Goal: Check status: Check status

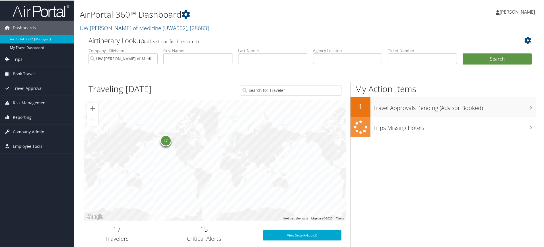
click at [18, 63] on span "Trips" at bounding box center [18, 59] width 10 height 14
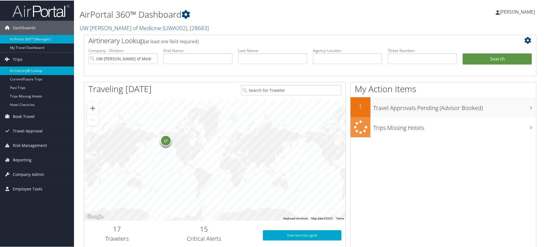
click at [18, 67] on link "Airtinerary® Lookup" at bounding box center [37, 70] width 74 height 9
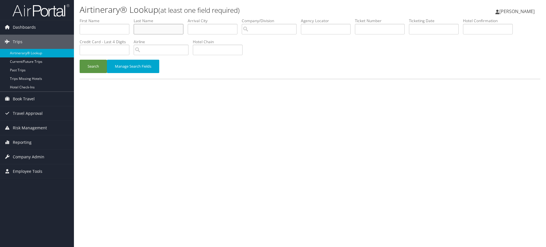
click at [166, 30] on input "text" at bounding box center [159, 29] width 50 height 11
click at [80, 60] on button "Search" at bounding box center [93, 66] width 27 height 13
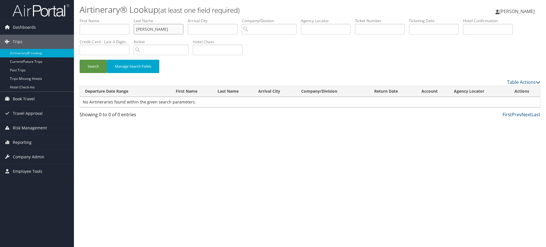
click at [80, 60] on button "Search" at bounding box center [93, 66] width 27 height 13
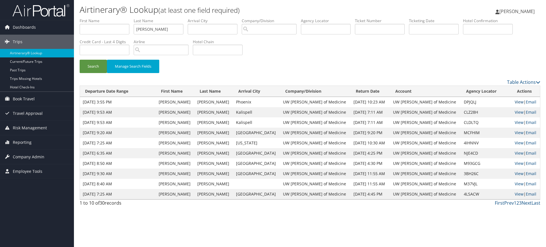
click at [515, 102] on link "View" at bounding box center [519, 101] width 9 height 5
click at [156, 29] on input "Keelan" at bounding box center [159, 29] width 50 height 11
type input "K"
type input "Gerrish"
click at [80, 60] on button "Search" at bounding box center [93, 66] width 27 height 13
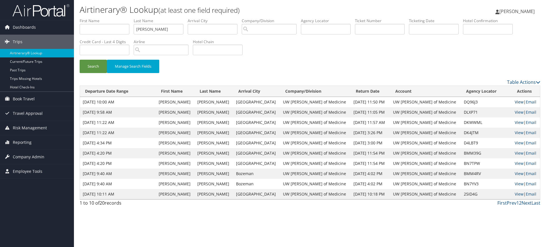
click at [516, 100] on link "View" at bounding box center [519, 101] width 9 height 5
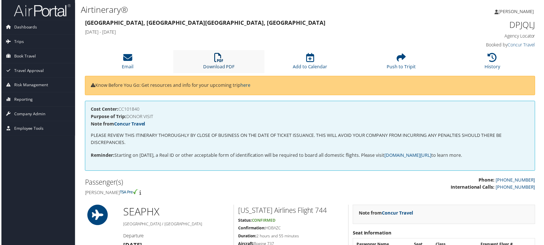
click at [219, 56] on icon at bounding box center [218, 57] width 9 height 9
click at [216, 59] on icon at bounding box center [218, 57] width 9 height 9
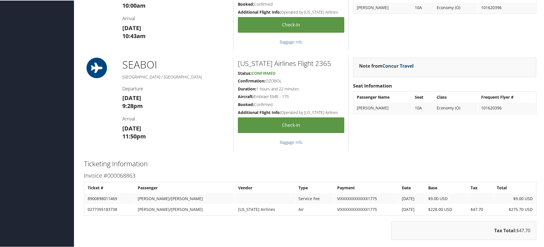
scroll to position [36, 0]
